Goal: Transaction & Acquisition: Purchase product/service

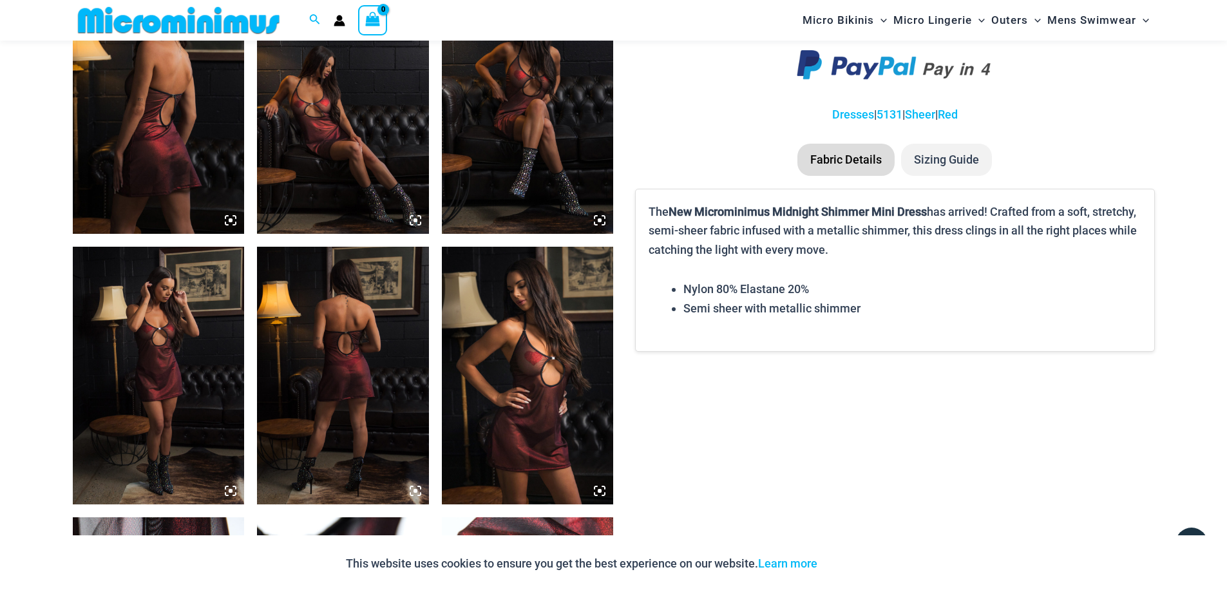
scroll to position [966, 0]
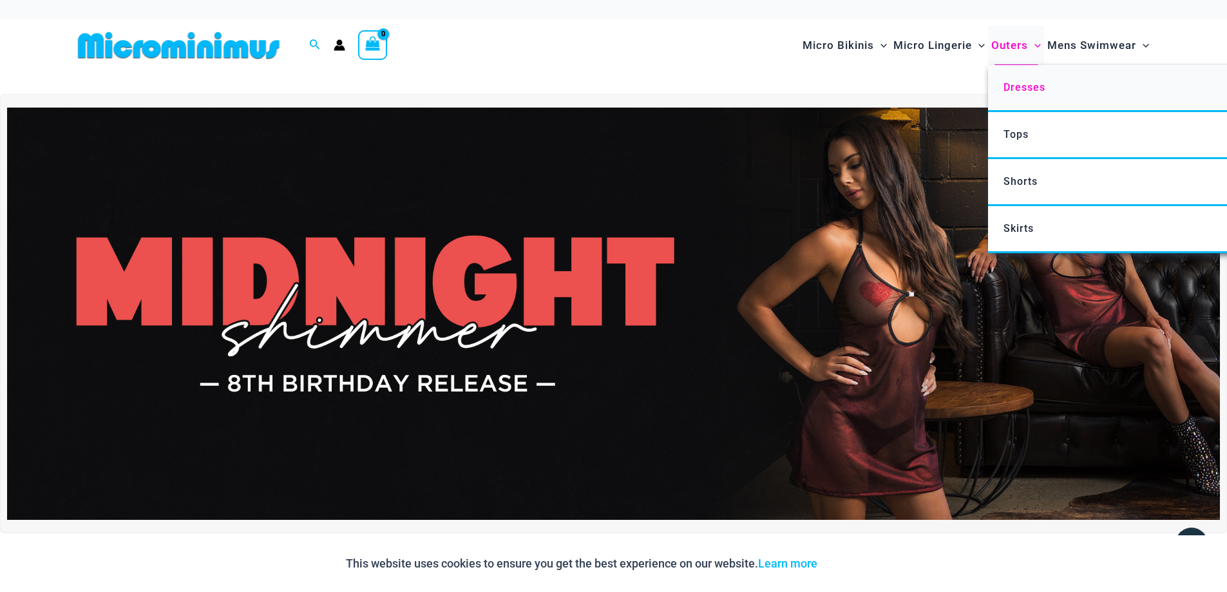
type input "**********"
click at [1028, 92] on span "Dresses" at bounding box center [1025, 87] width 42 height 12
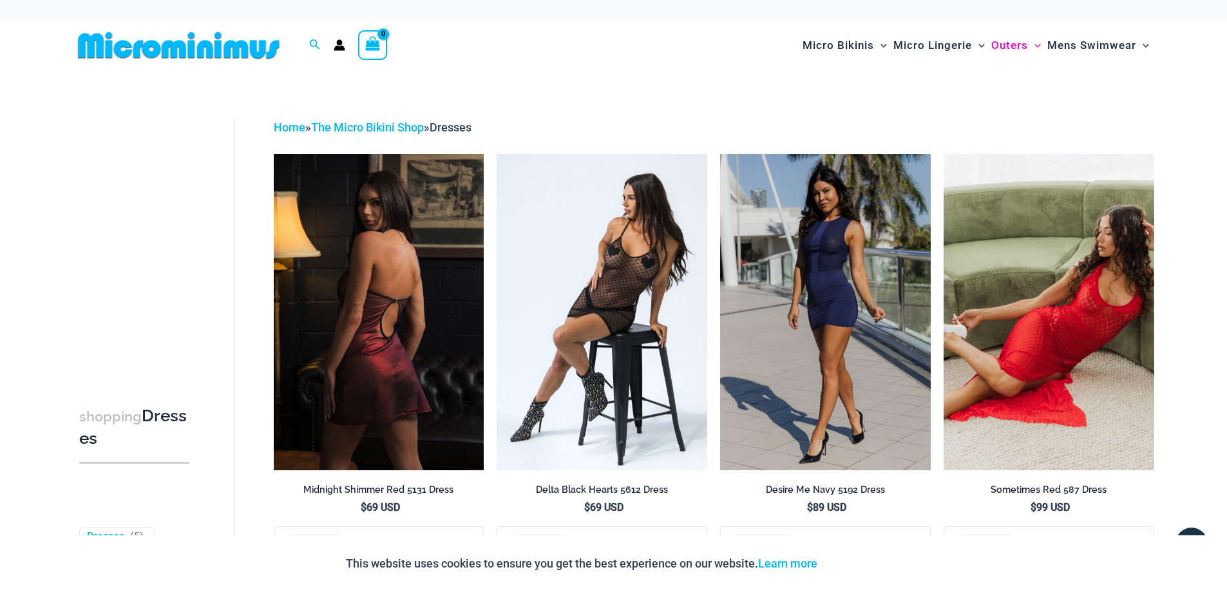
type input "**********"
click at [419, 359] on img at bounding box center [379, 312] width 211 height 316
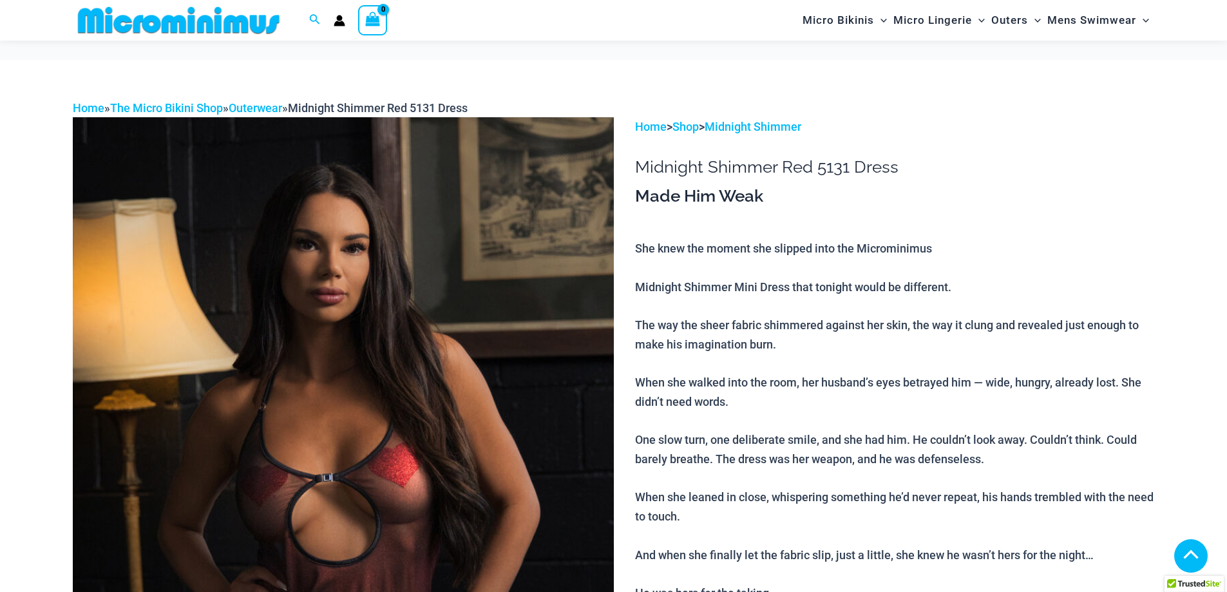
scroll to position [771, 0]
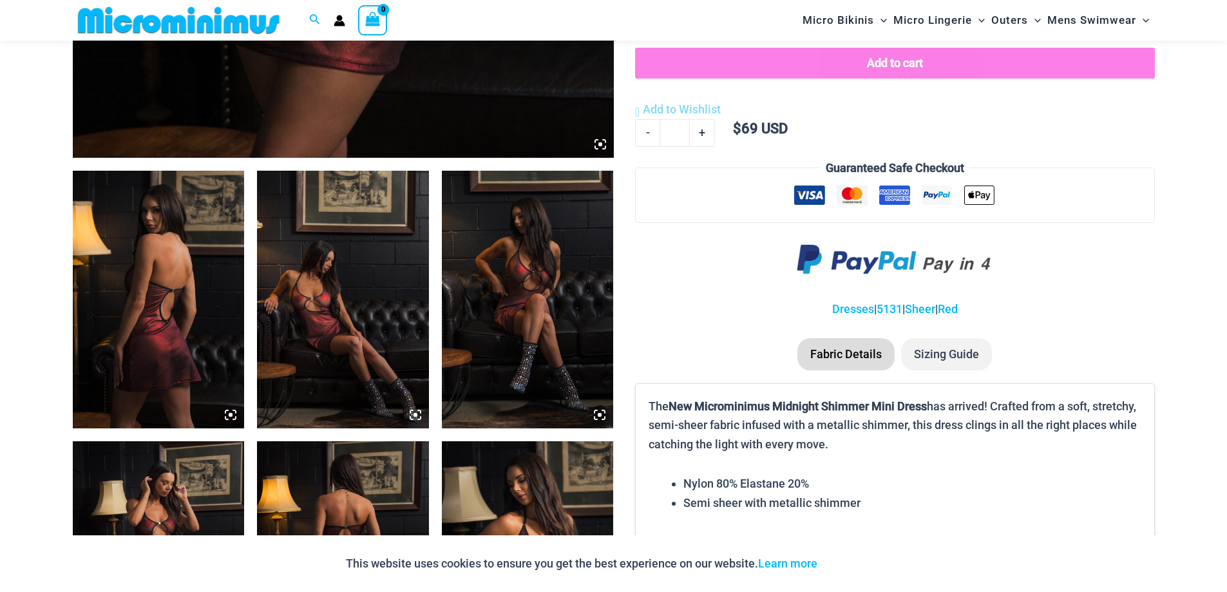
type input "**********"
click at [173, 318] on img at bounding box center [159, 300] width 172 height 258
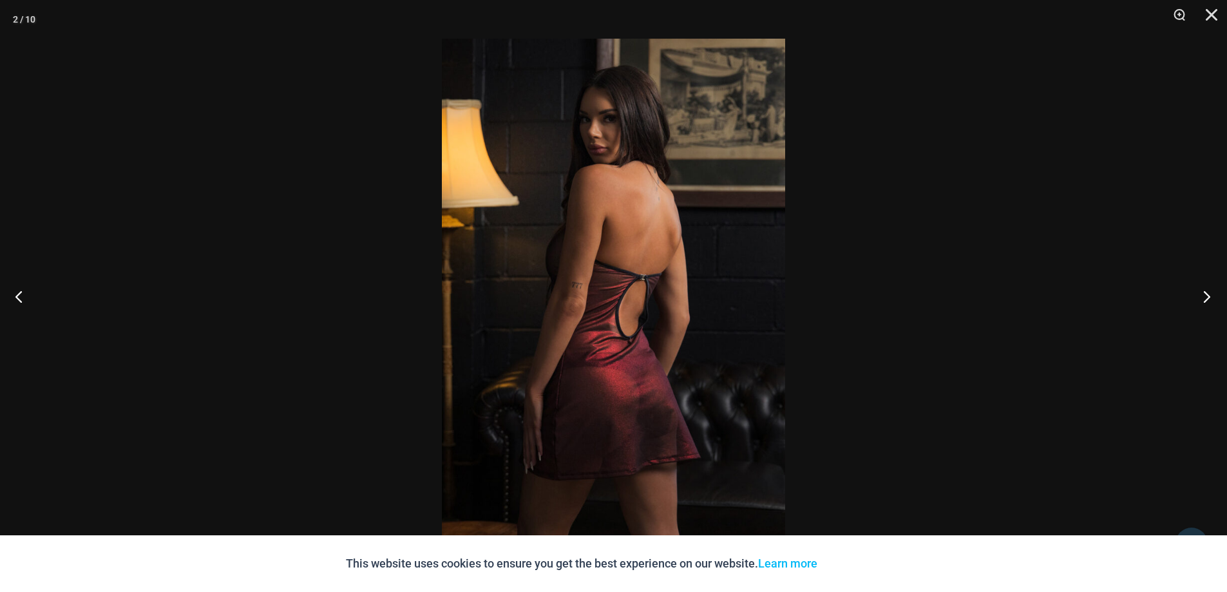
click at [1207, 302] on button "Next" at bounding box center [1203, 296] width 48 height 64
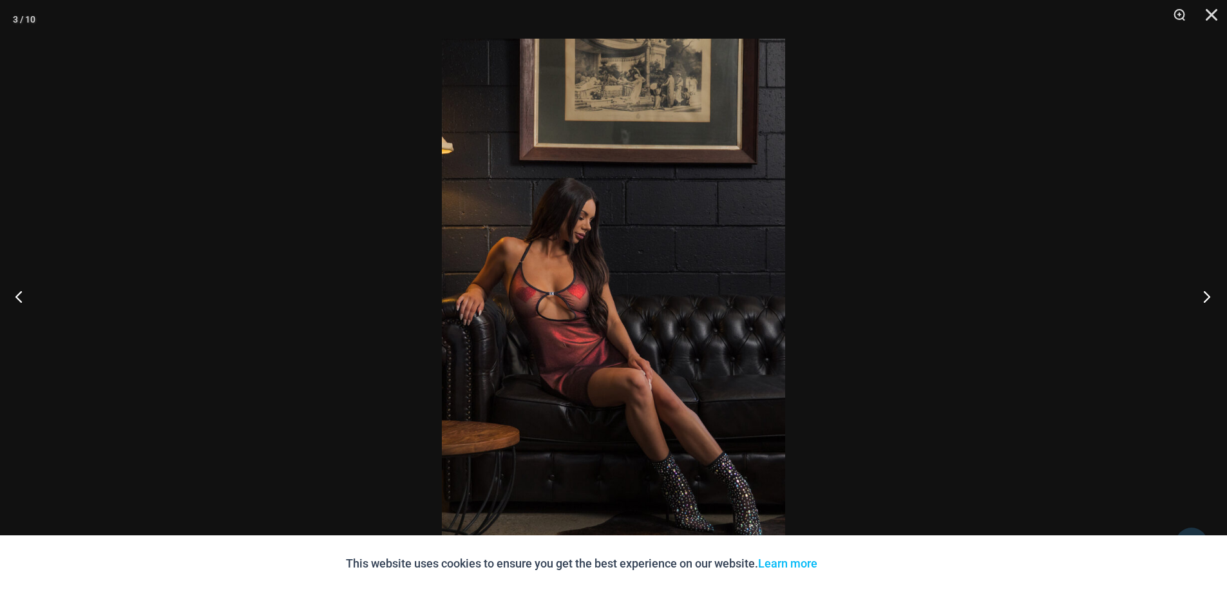
click at [1207, 302] on button "Next" at bounding box center [1203, 296] width 48 height 64
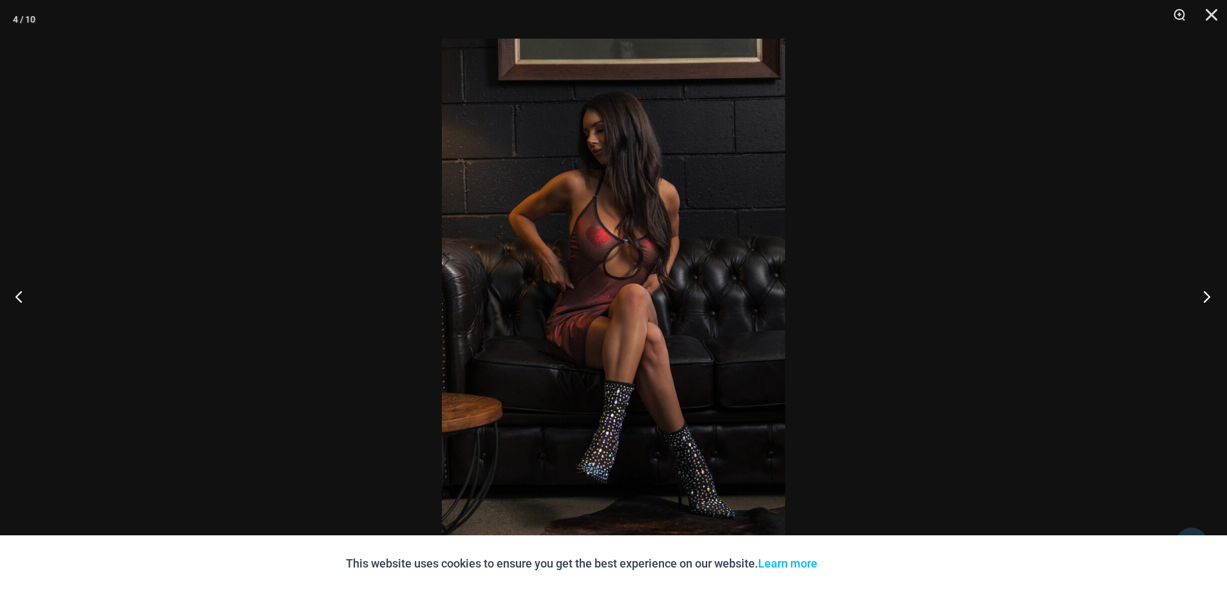
click at [1207, 302] on button "Next" at bounding box center [1203, 296] width 48 height 64
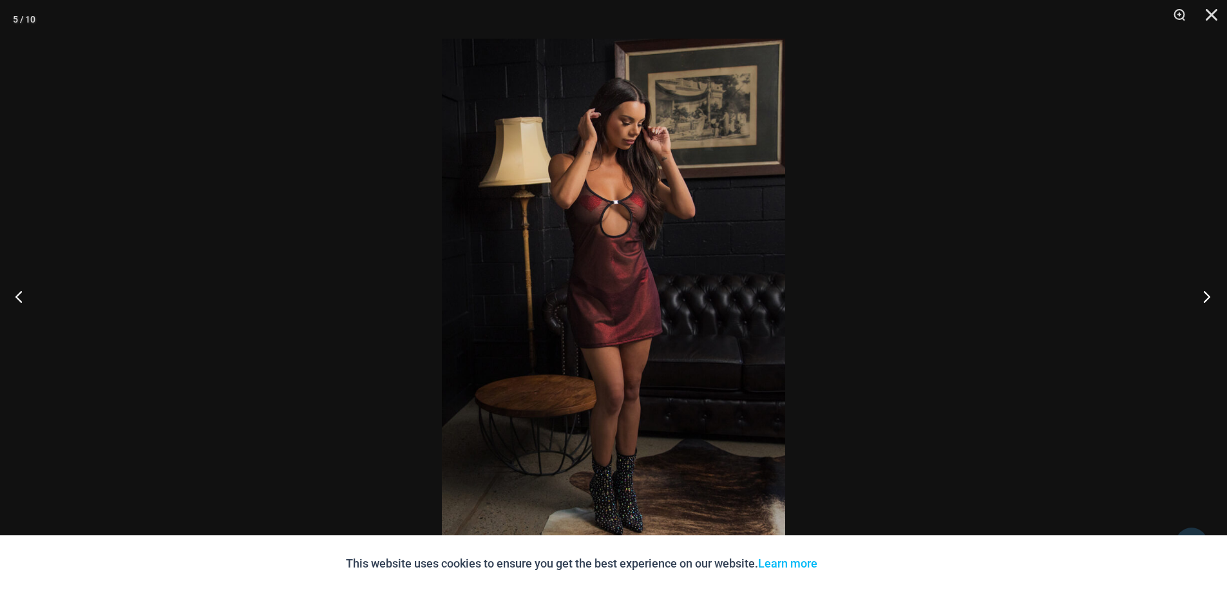
click at [1207, 302] on button "Next" at bounding box center [1203, 296] width 48 height 64
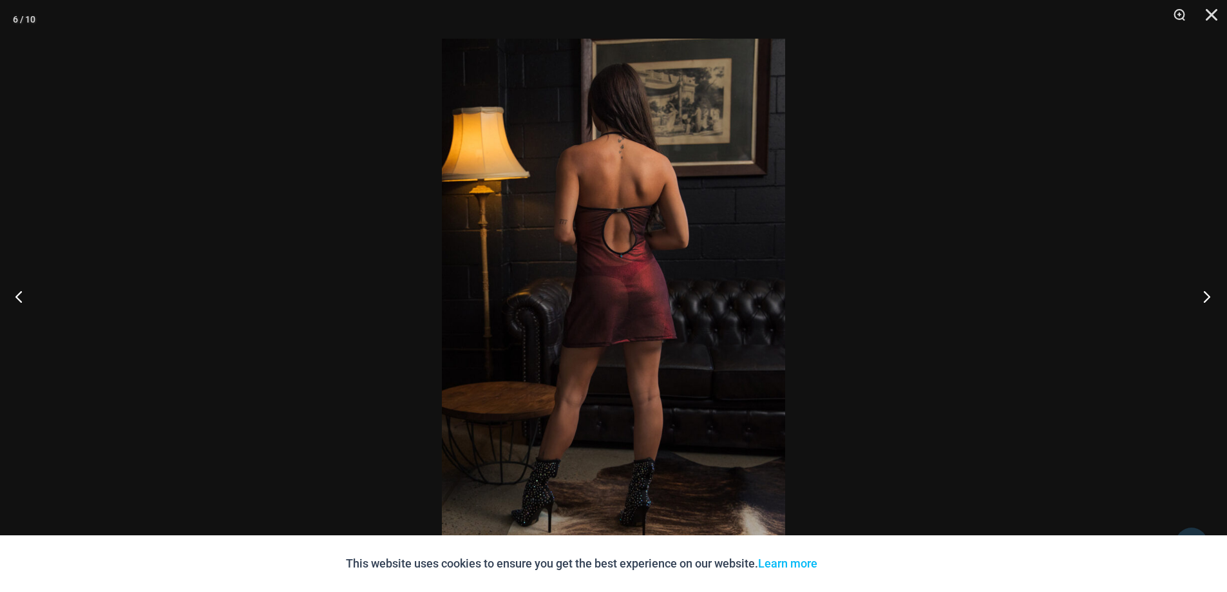
click at [1207, 302] on button "Next" at bounding box center [1203, 296] width 48 height 64
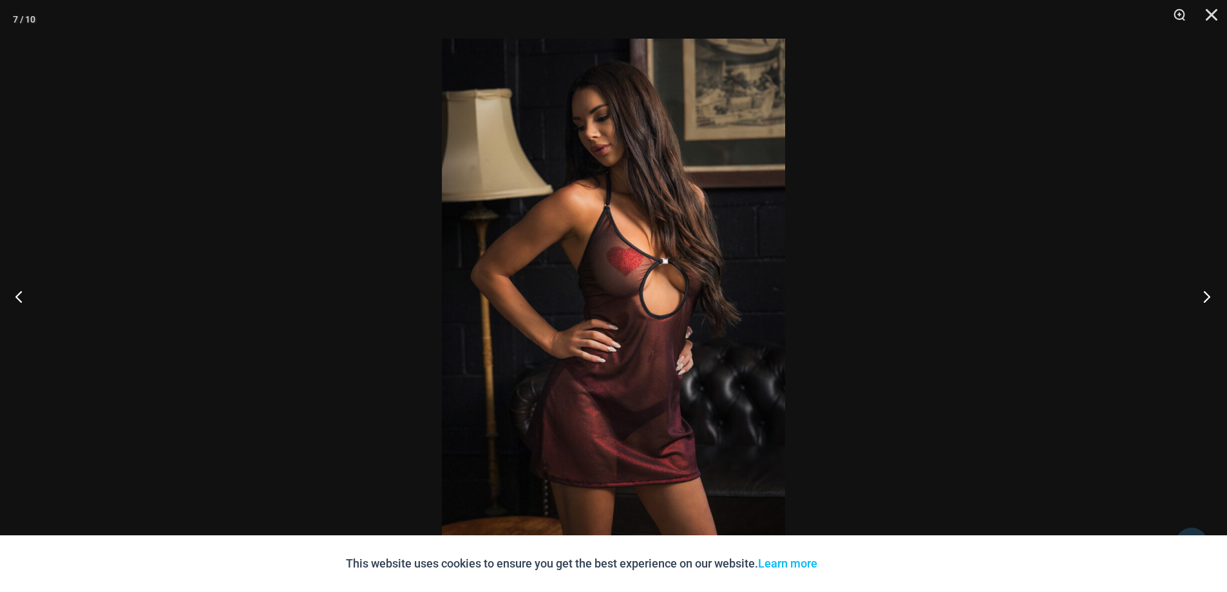
click at [1207, 302] on button "Next" at bounding box center [1203, 296] width 48 height 64
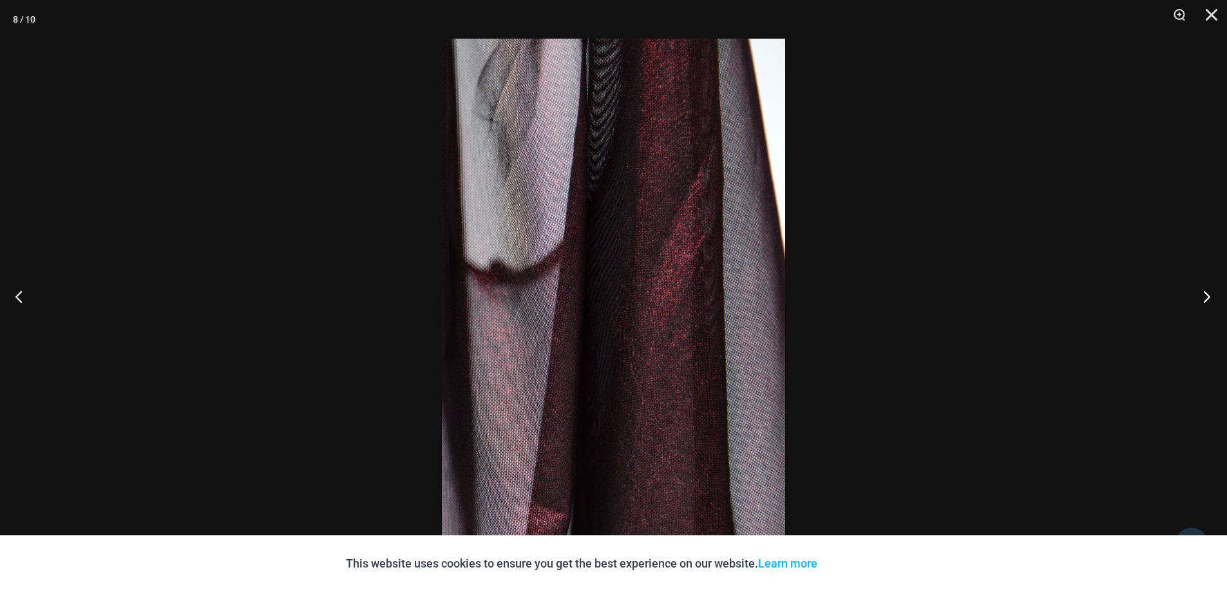
click at [1207, 302] on button "Next" at bounding box center [1203, 296] width 48 height 64
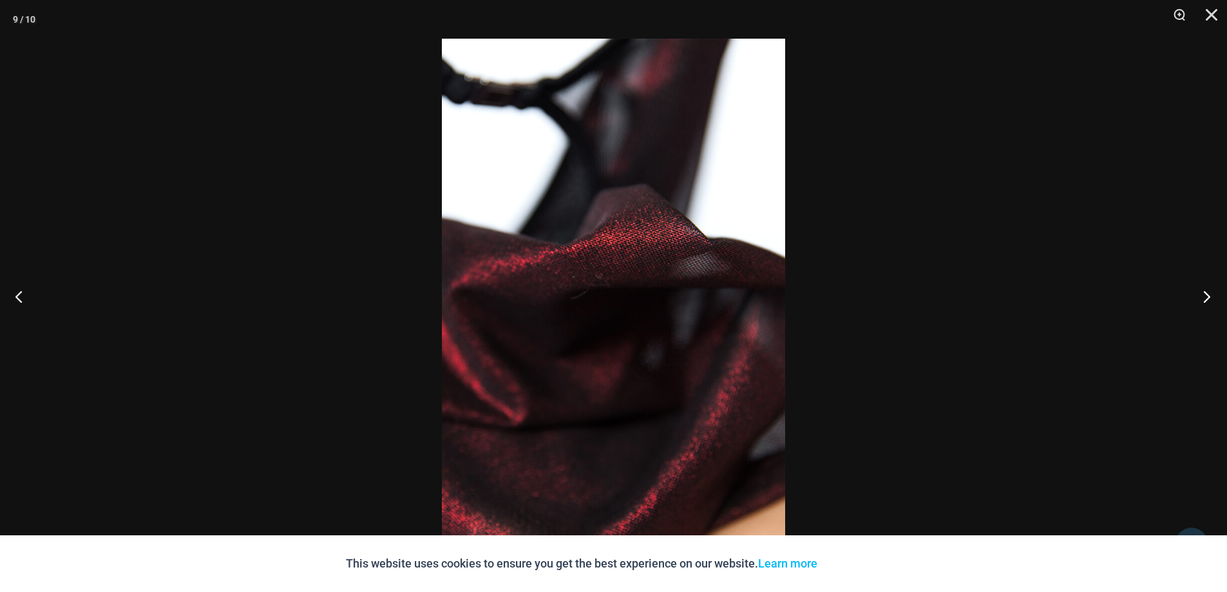
click at [1207, 302] on button "Next" at bounding box center [1203, 296] width 48 height 64
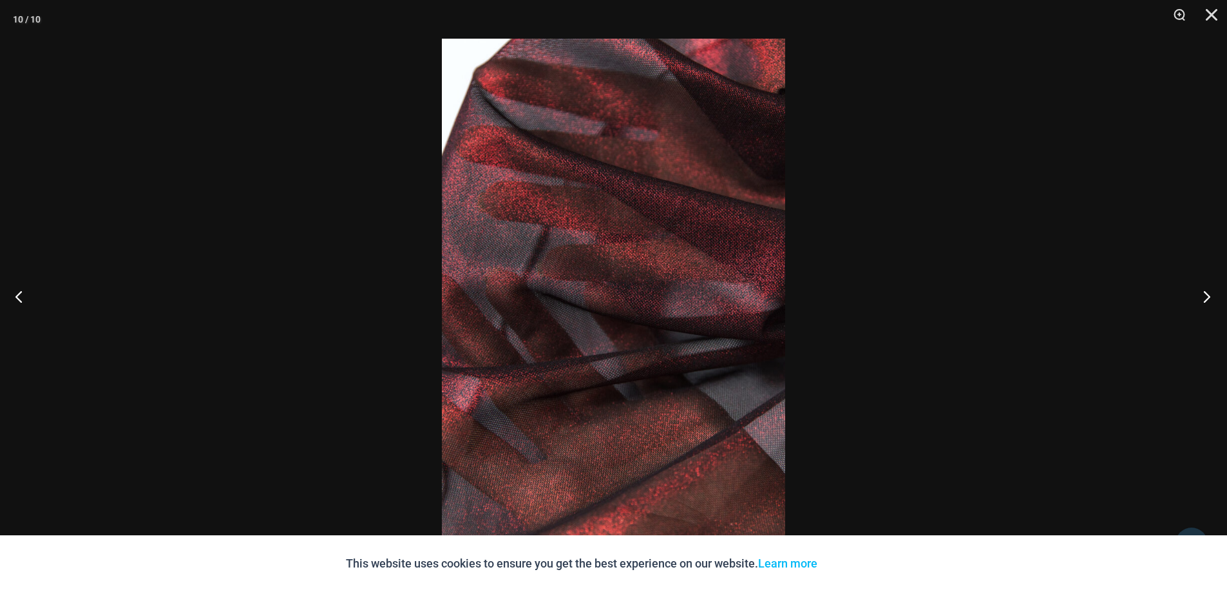
click at [1207, 302] on button "Next" at bounding box center [1203, 296] width 48 height 64
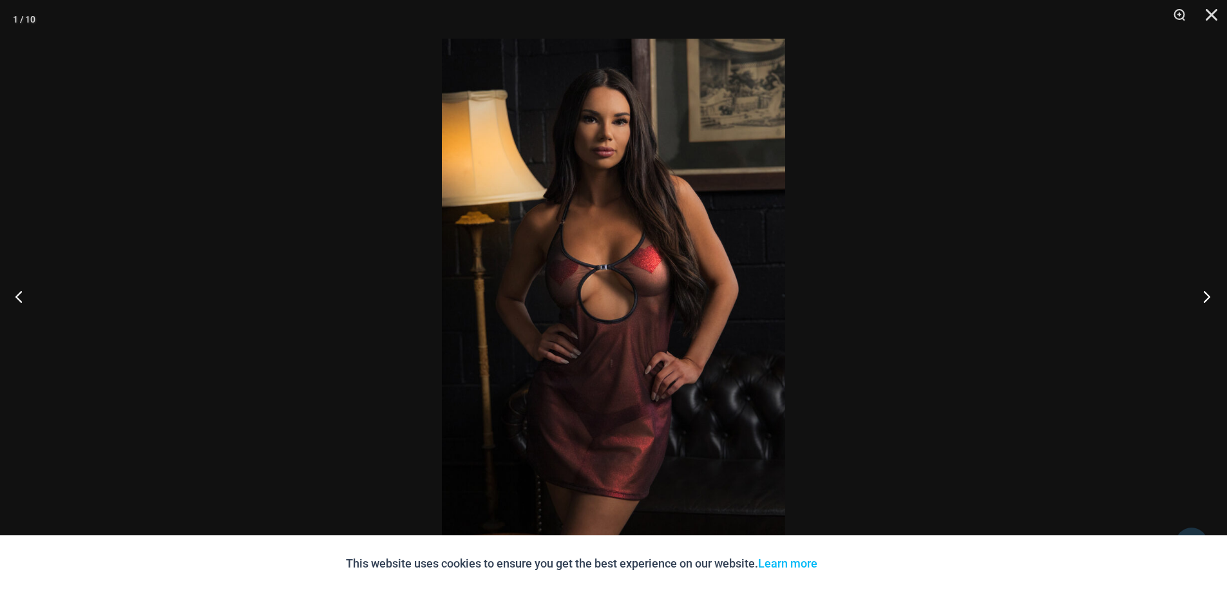
click at [1207, 302] on button "Next" at bounding box center [1203, 296] width 48 height 64
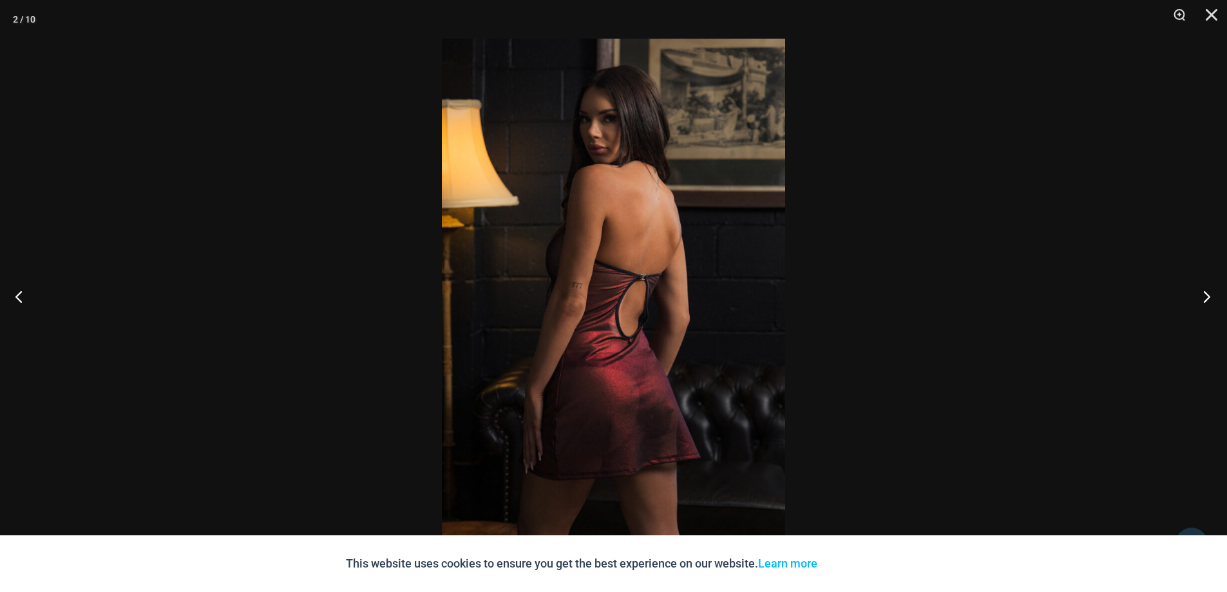
click at [1207, 302] on button "Next" at bounding box center [1203, 296] width 48 height 64
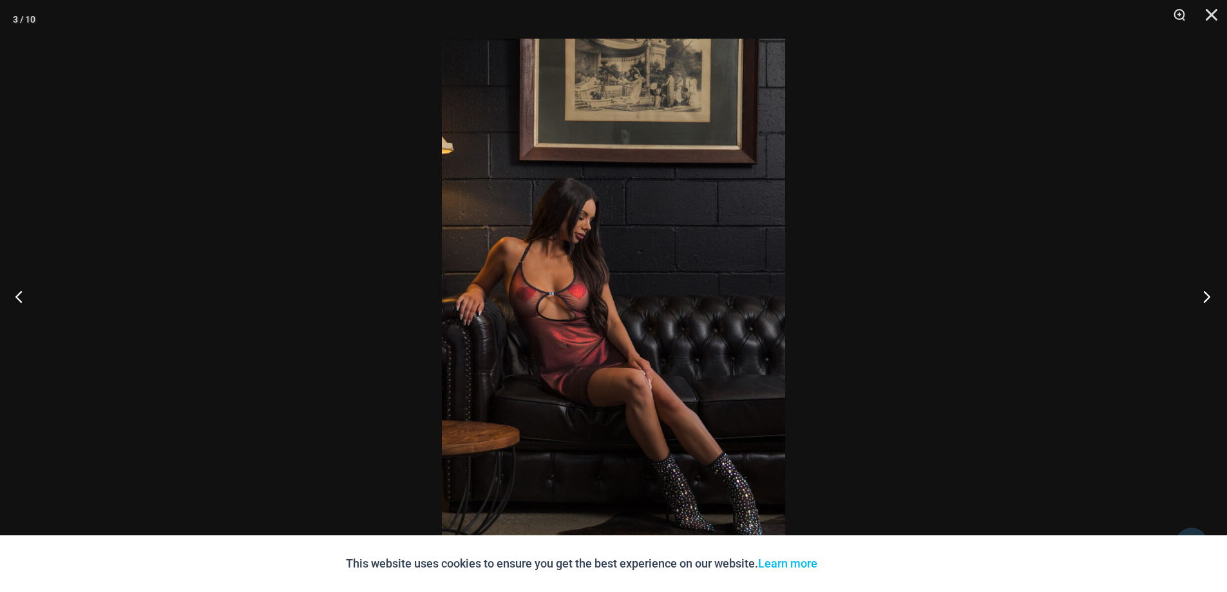
click at [1207, 302] on button "Next" at bounding box center [1203, 296] width 48 height 64
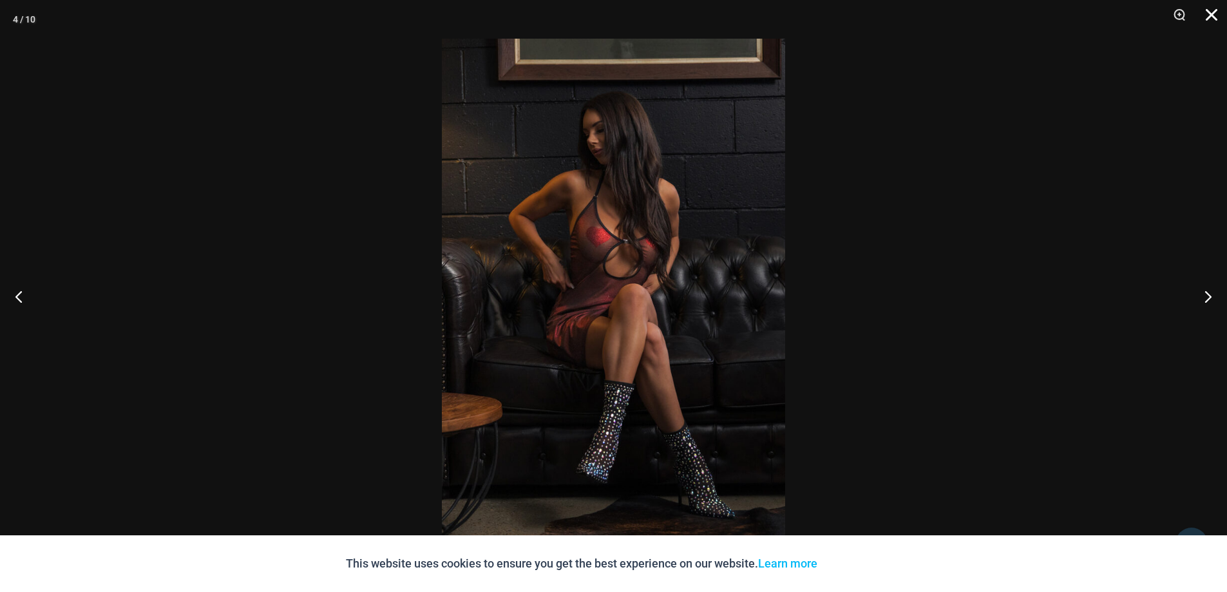
click at [1209, 15] on button "Close" at bounding box center [1207, 19] width 32 height 39
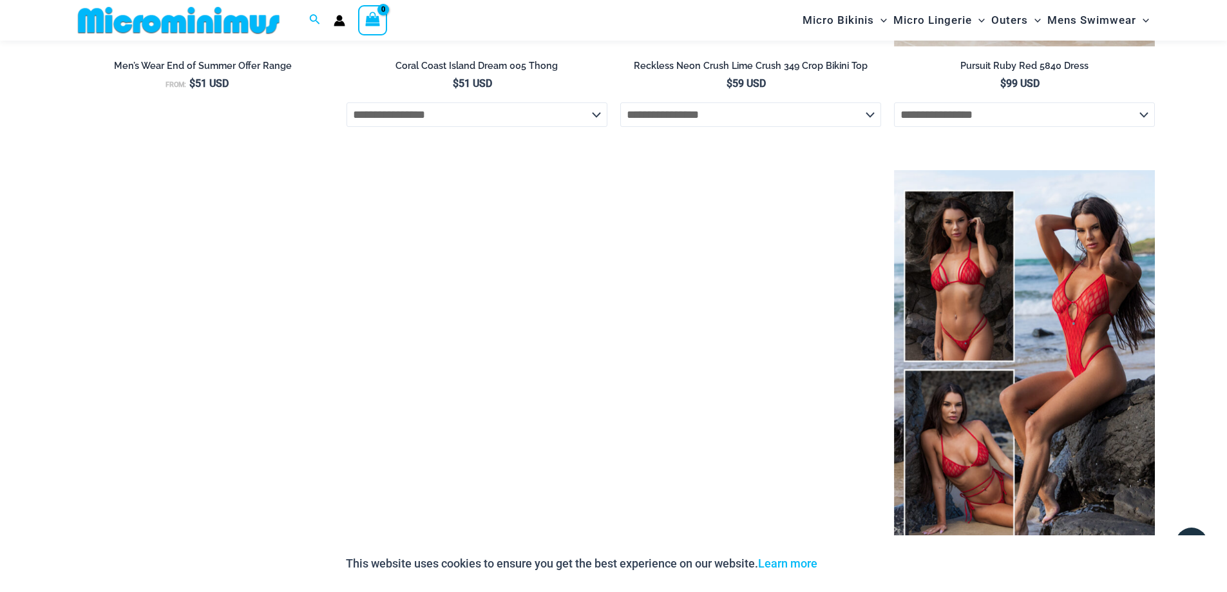
scroll to position [2178, 0]
